Goal: Task Accomplishment & Management: Manage account settings

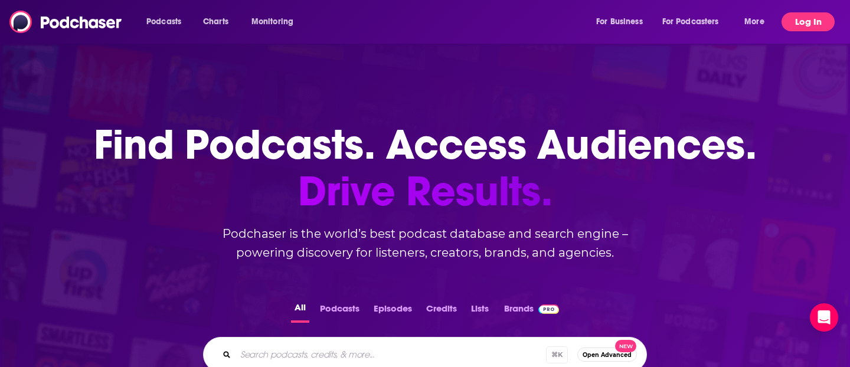
click at [798, 18] on button "Log In" at bounding box center [807, 21] width 53 height 19
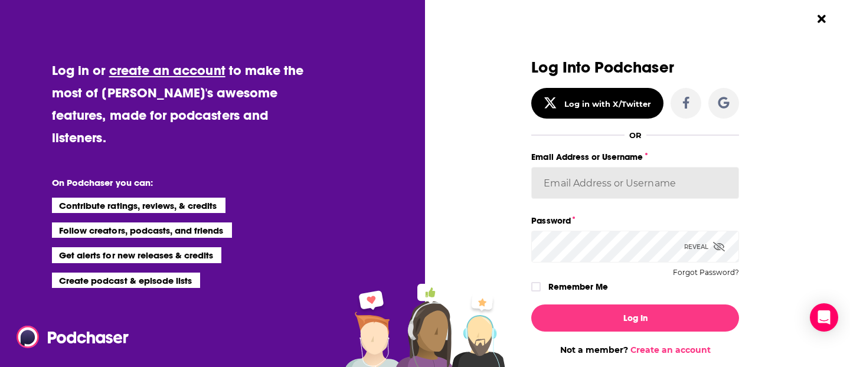
type input "jillgoldstein"
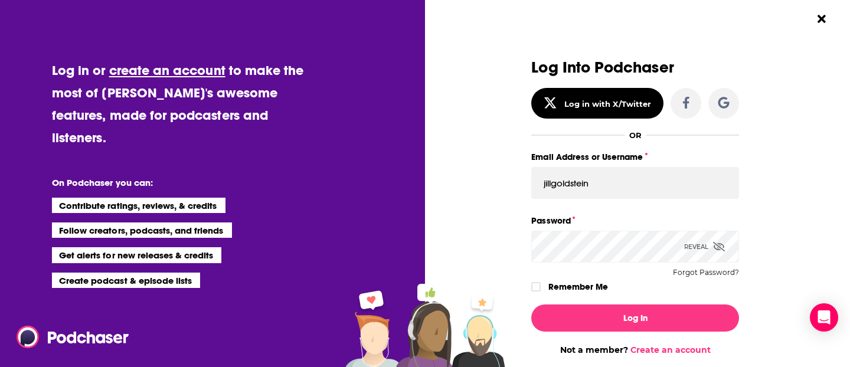
click at [635, 317] on button "Log In" at bounding box center [635, 317] width 208 height 27
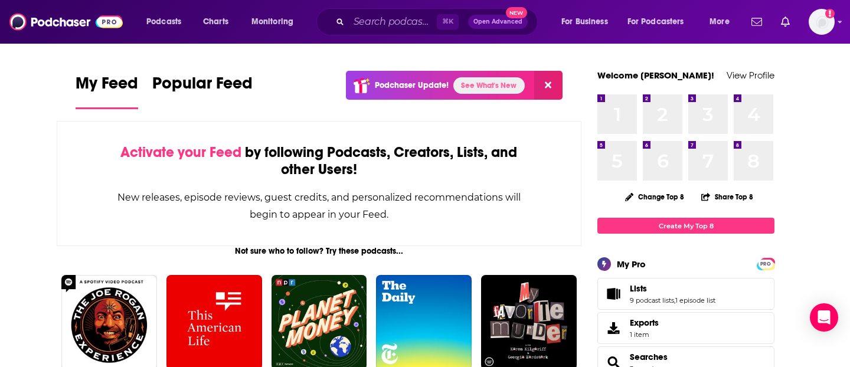
click at [485, 83] on link "See What's New" at bounding box center [488, 85] width 71 height 17
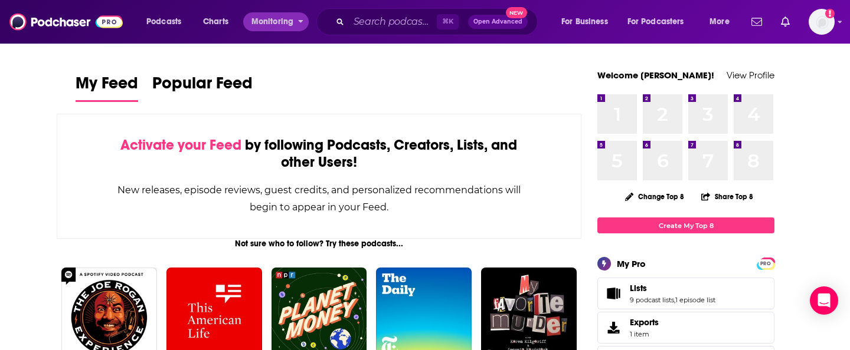
click at [300, 19] on icon "open menu" at bounding box center [300, 19] width 5 height 8
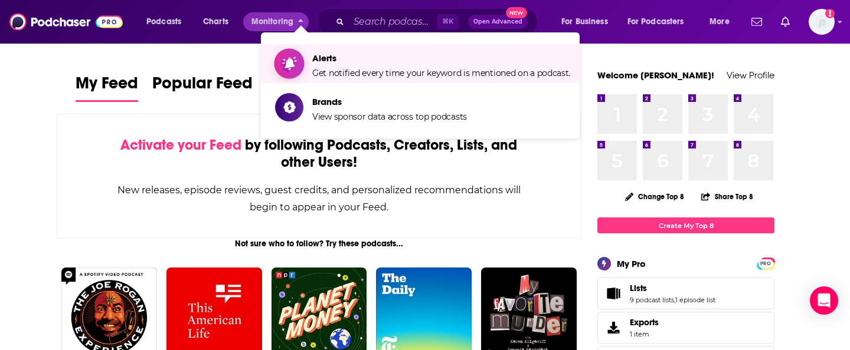
click at [314, 63] on span "Alerts" at bounding box center [441, 58] width 258 height 11
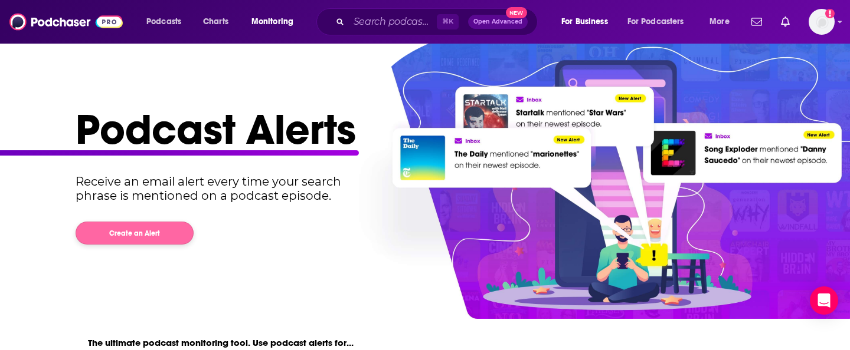
click at [169, 234] on button "Create an Alert" at bounding box center [135, 233] width 118 height 23
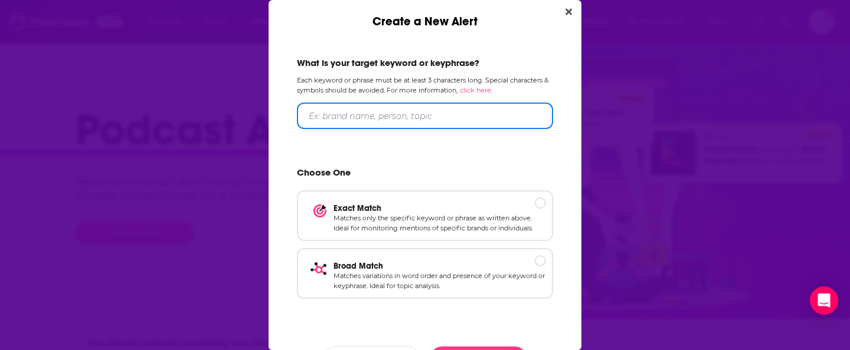
click at [356, 115] on input "Create a New Alert" at bounding box center [425, 116] width 256 height 27
type input "[PERSON_NAME]"
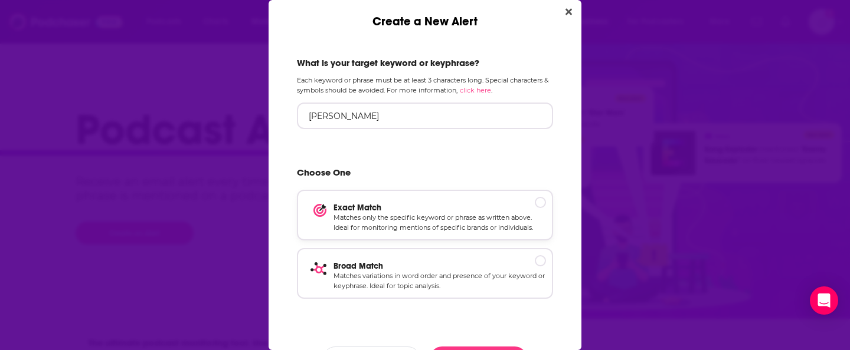
click at [542, 203] on p "Exact Match" at bounding box center [439, 208] width 212 height 10
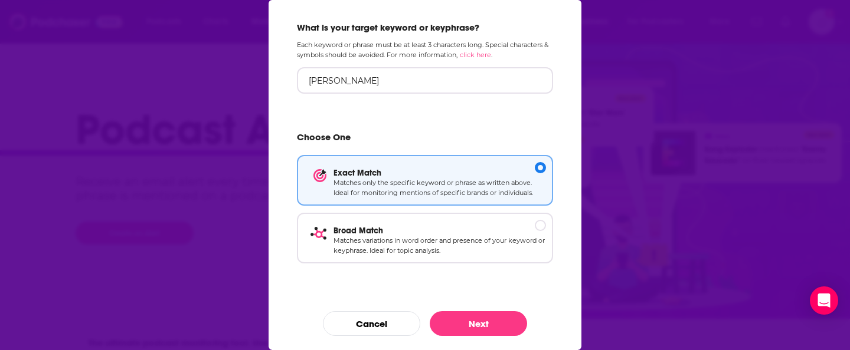
scroll to position [35, 0]
click at [495, 325] on button "Next" at bounding box center [478, 324] width 97 height 25
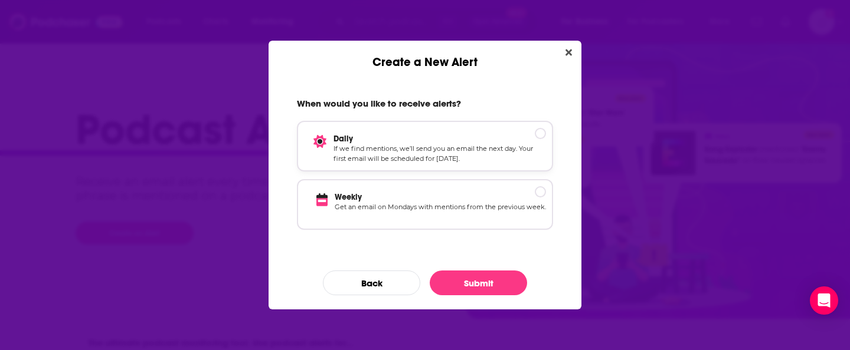
click at [543, 133] on div "Create a New Alert" at bounding box center [540, 133] width 11 height 11
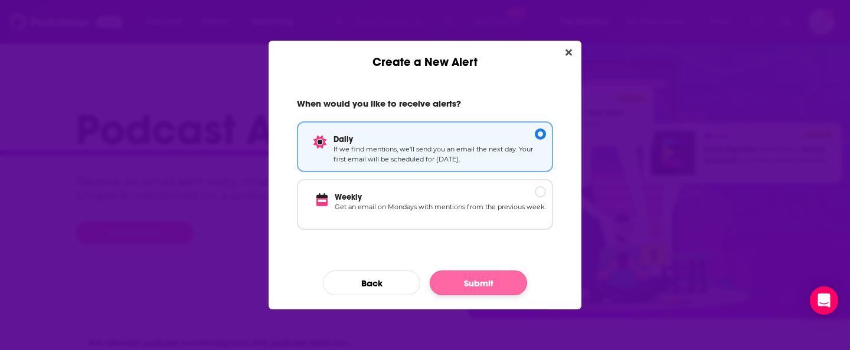
click at [479, 286] on button "Submit" at bounding box center [478, 283] width 97 height 25
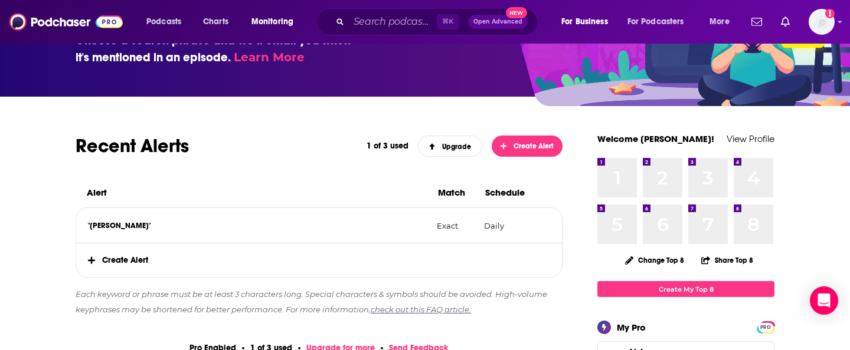
scroll to position [116, 0]
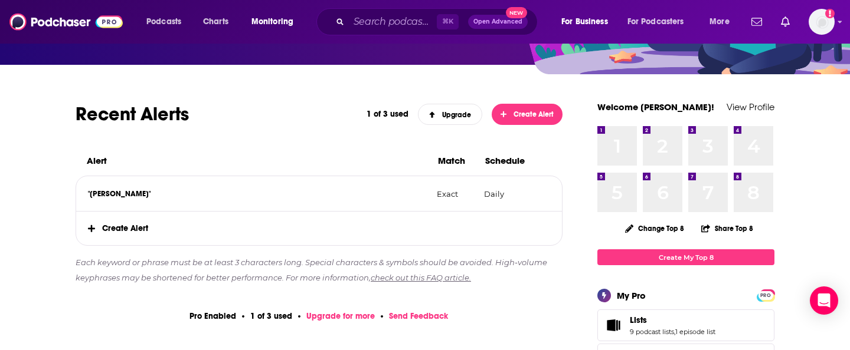
click at [134, 230] on span "Create Alert" at bounding box center [319, 229] width 486 height 34
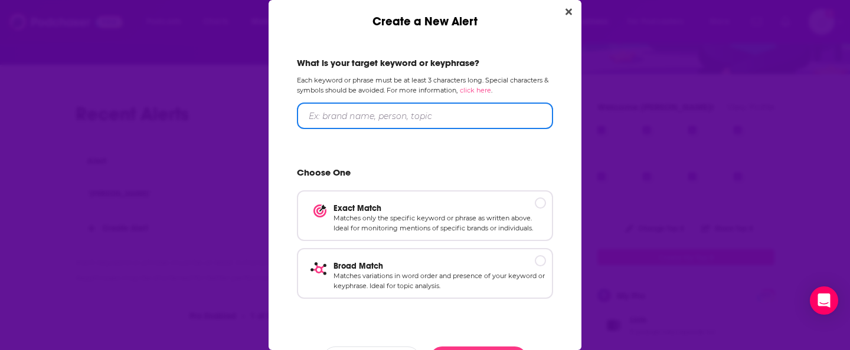
click at [316, 114] on input "Create a New Alert" at bounding box center [425, 116] width 256 height 27
type input "One Big Happy Family"
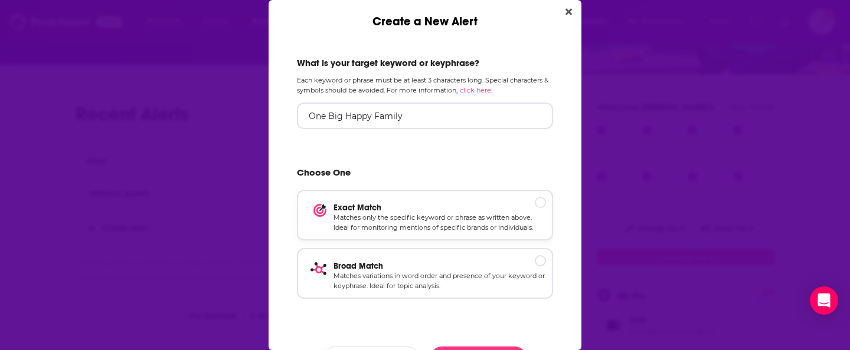
click at [542, 204] on p "Exact Match" at bounding box center [439, 208] width 212 height 10
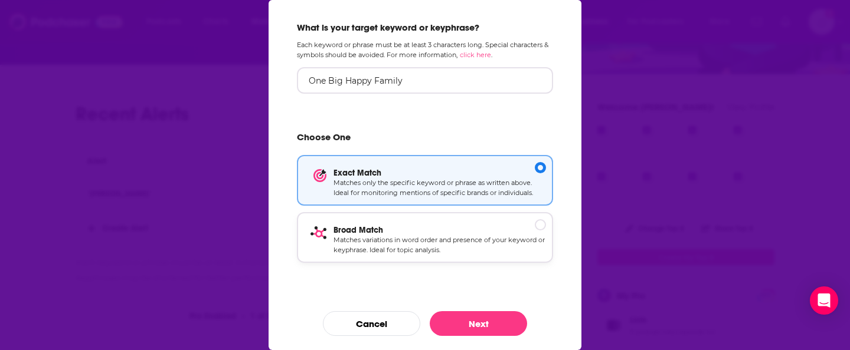
scroll to position [35, 0]
click at [486, 321] on button "Next" at bounding box center [478, 324] width 97 height 25
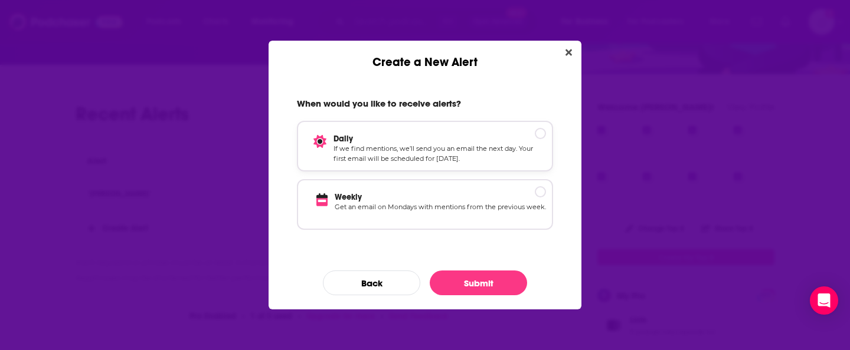
click at [542, 131] on div "Create a New Alert" at bounding box center [540, 133] width 11 height 11
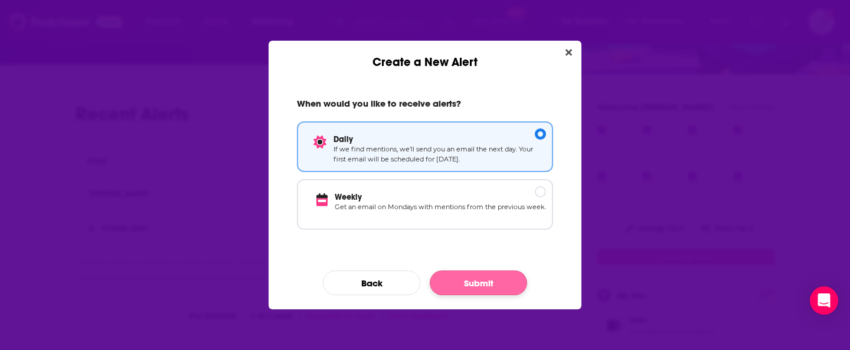
click at [464, 279] on button "Submit" at bounding box center [478, 283] width 97 height 25
